Goal: Use online tool/utility: Utilize a website feature to perform a specific function

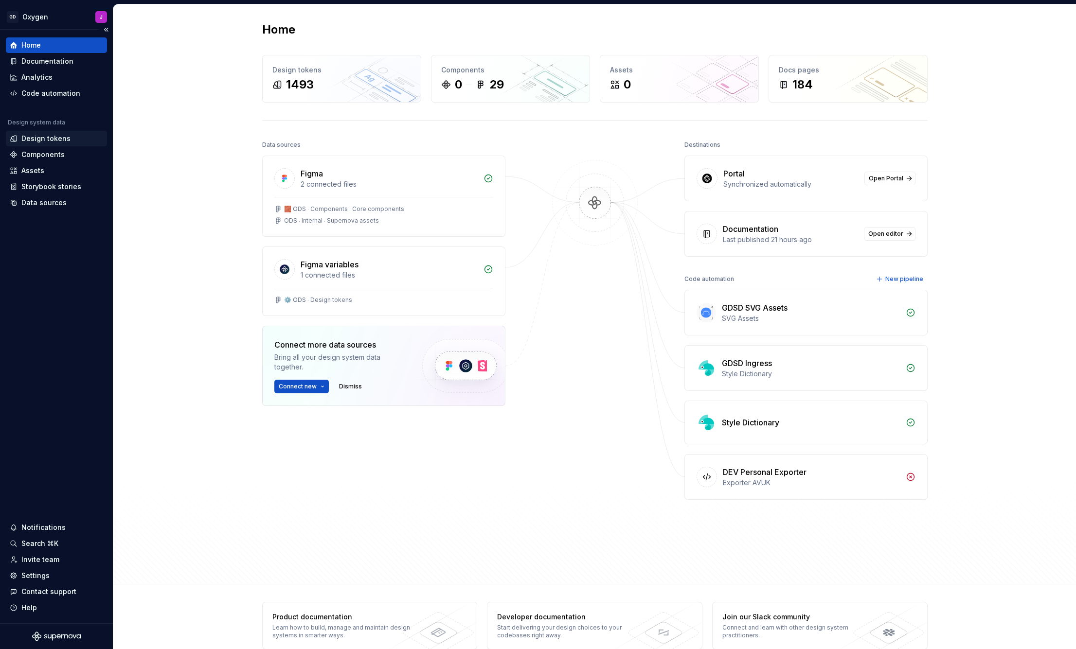
click at [49, 137] on div "Design tokens" at bounding box center [45, 139] width 49 height 10
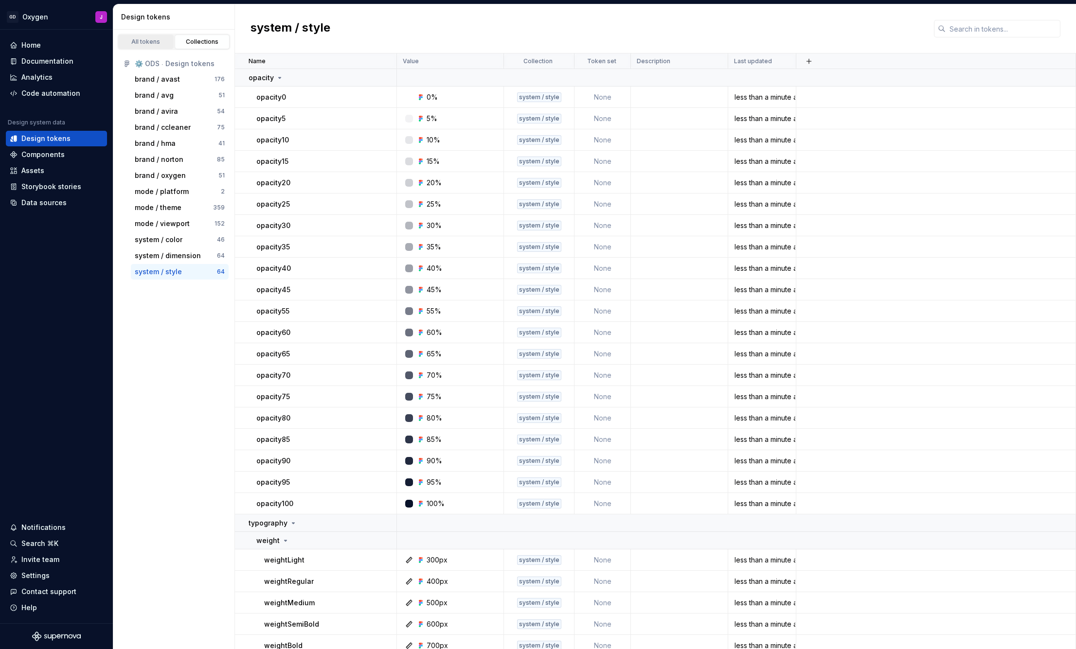
click at [142, 40] on div "All tokens" at bounding box center [146, 42] width 49 height 8
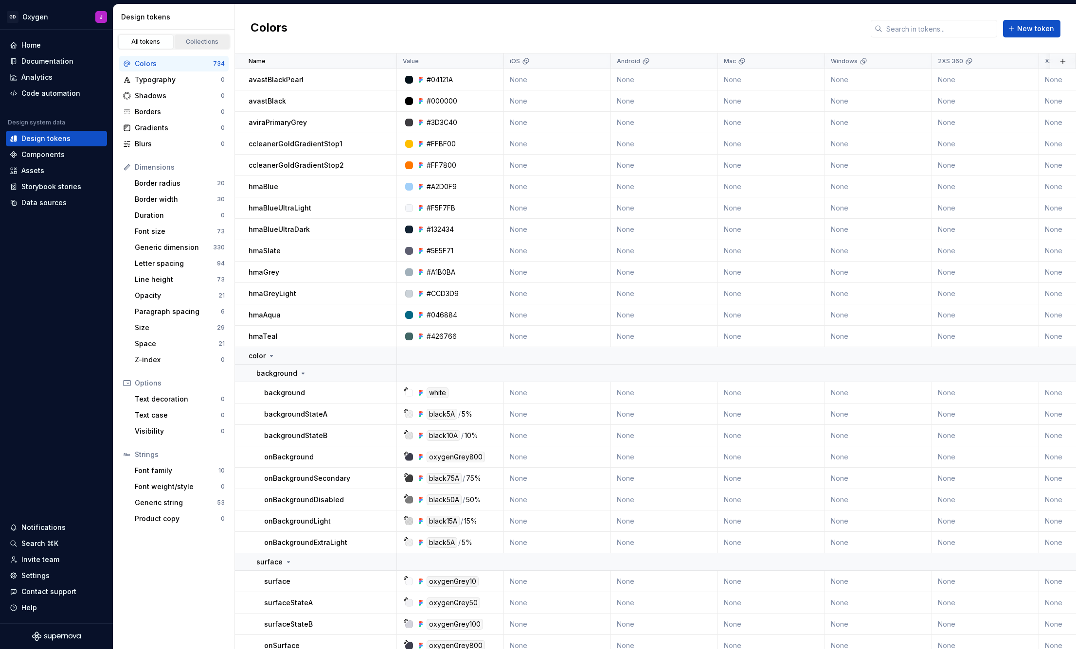
click at [207, 46] on link "Collections" at bounding box center [202, 42] width 55 height 15
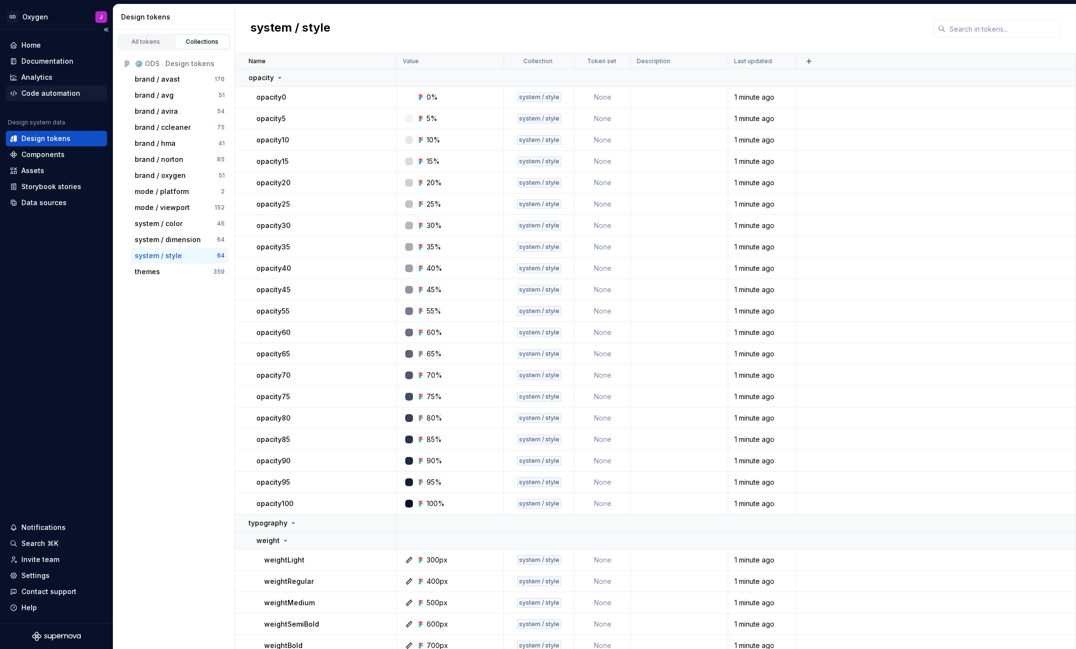
click at [57, 91] on div "Code automation" at bounding box center [50, 93] width 59 height 10
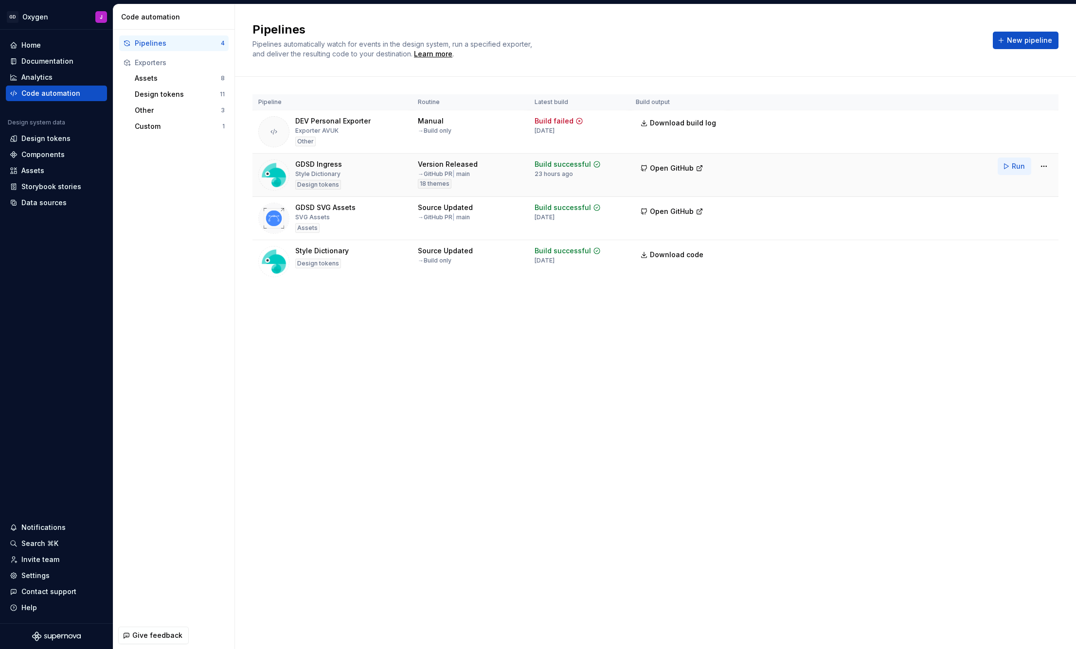
click at [1016, 168] on span "Run" at bounding box center [1017, 166] width 13 height 10
